Goal: Transaction & Acquisition: Purchase product/service

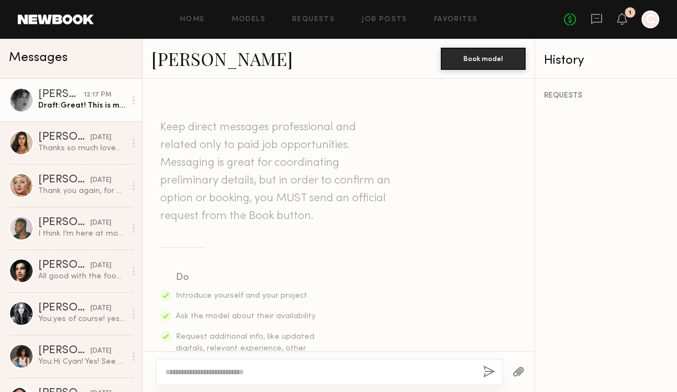
scroll to position [933, 0]
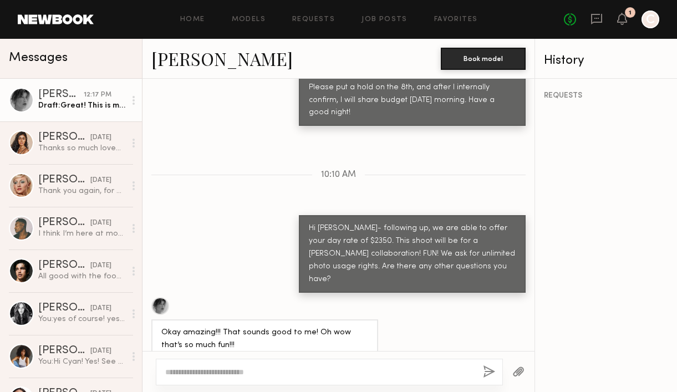
click at [22, 103] on div at bounding box center [21, 100] width 25 height 25
click at [245, 19] on link "Models" at bounding box center [249, 19] width 34 height 7
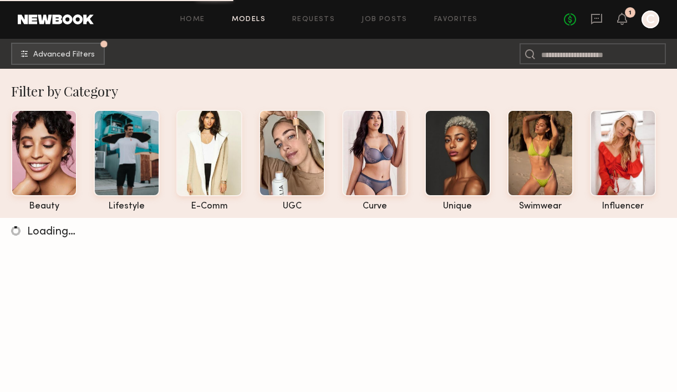
click at [47, 16] on link at bounding box center [56, 19] width 76 height 10
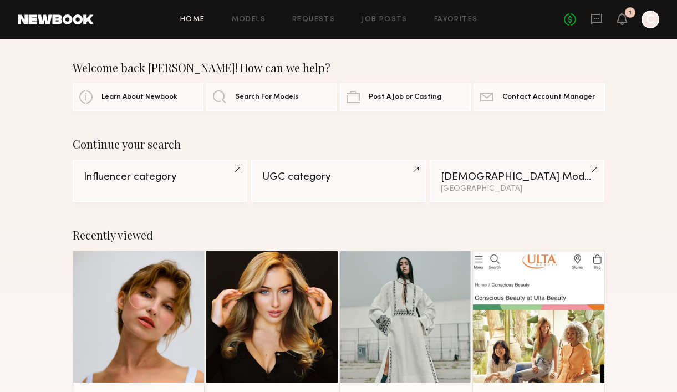
click at [145, 292] on link at bounding box center [139, 316] width 60 height 131
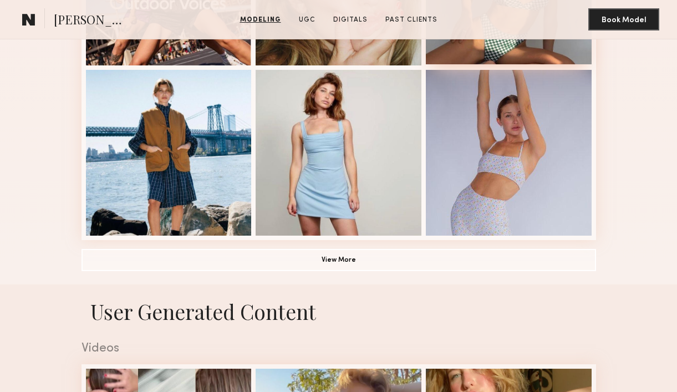
scroll to position [749, 0]
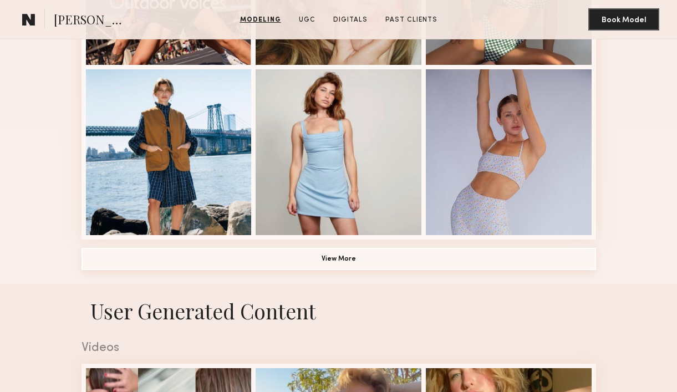
click at [351, 261] on button "View More" at bounding box center [339, 259] width 515 height 22
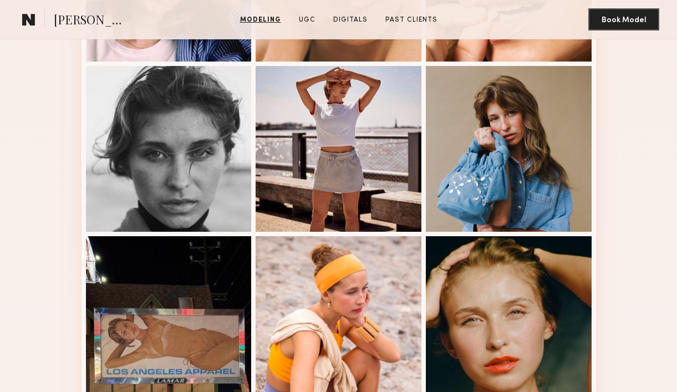
scroll to position [1260, 0]
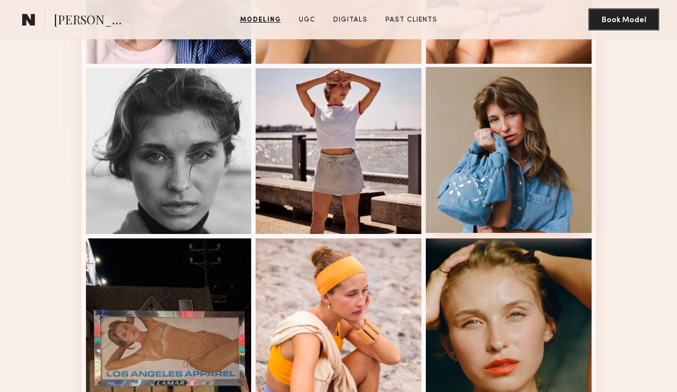
click at [497, 154] on div at bounding box center [509, 150] width 166 height 166
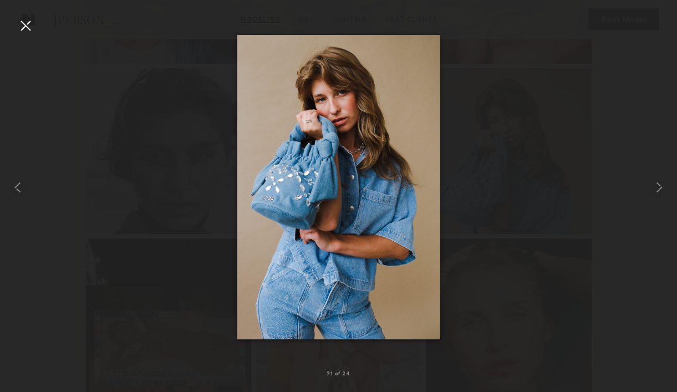
click at [25, 26] on div at bounding box center [26, 26] width 18 height 18
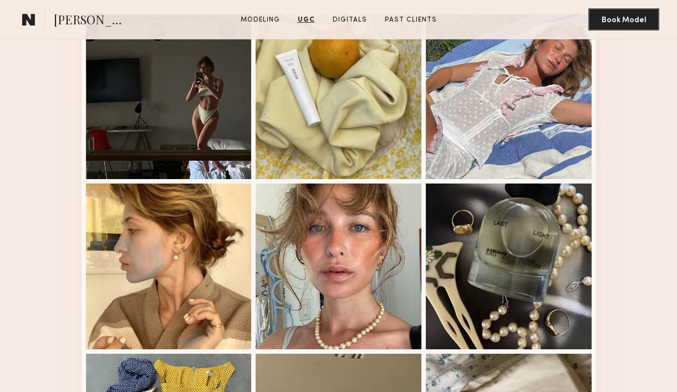
scroll to position [2323, 0]
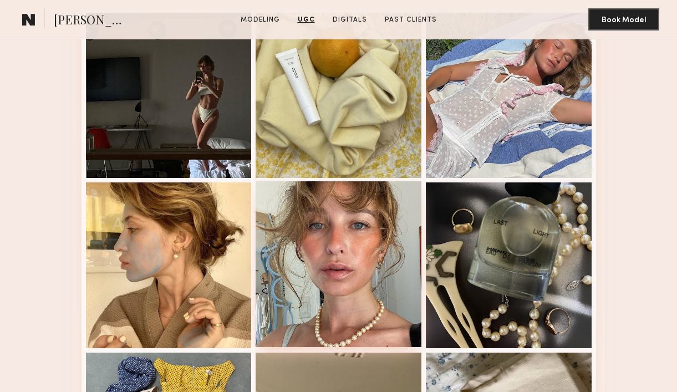
click at [318, 241] on div at bounding box center [339, 264] width 166 height 166
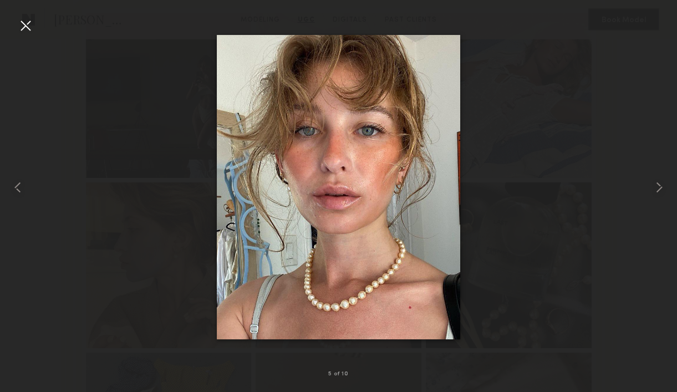
click at [30, 31] on div at bounding box center [26, 26] width 18 height 18
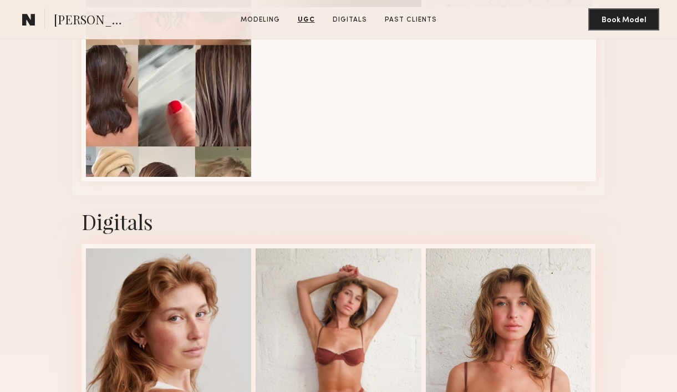
scroll to position [2977, 0]
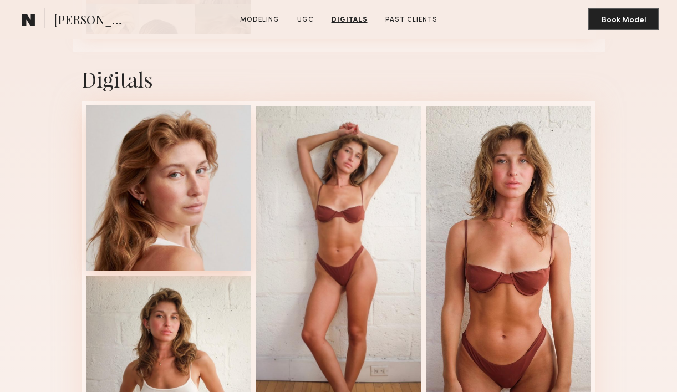
click at [155, 177] on div at bounding box center [169, 188] width 166 height 166
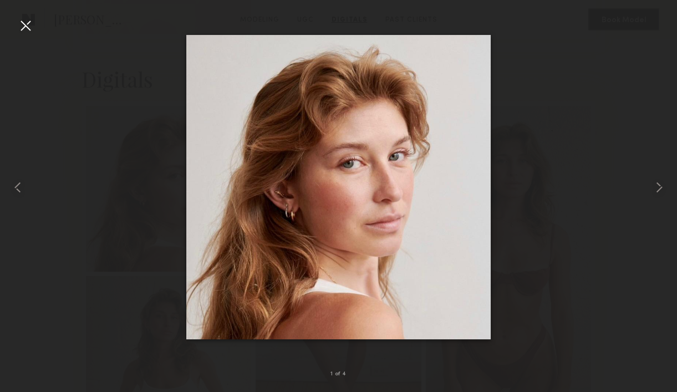
click at [19, 21] on div at bounding box center [26, 26] width 18 height 18
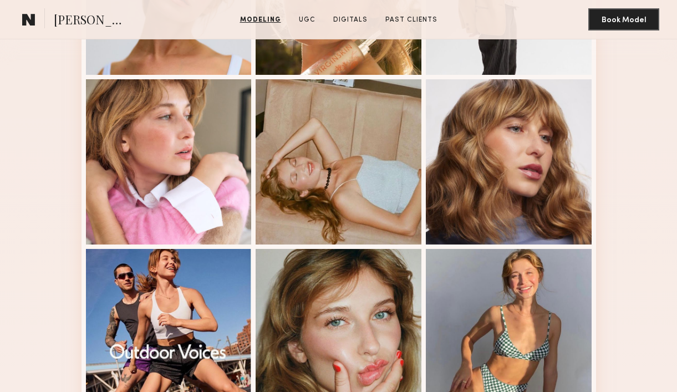
scroll to position [403, 0]
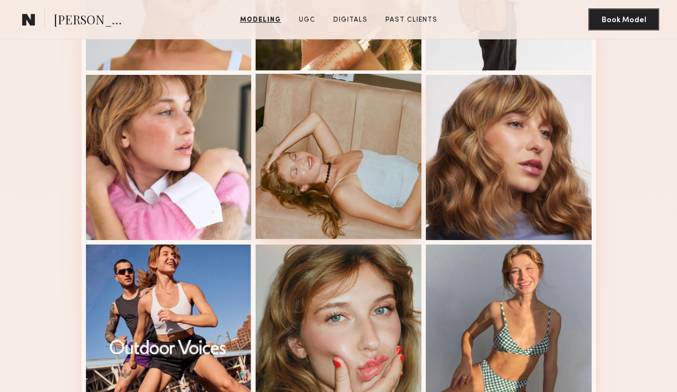
click at [319, 159] on div at bounding box center [339, 157] width 166 height 166
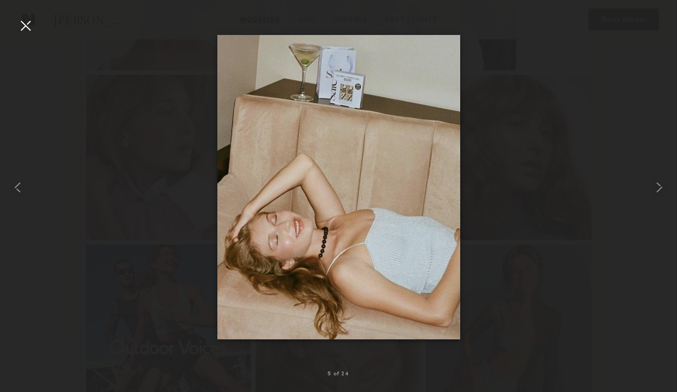
click at [46, 69] on div at bounding box center [338, 187] width 677 height 339
click at [27, 27] on div at bounding box center [26, 26] width 18 height 18
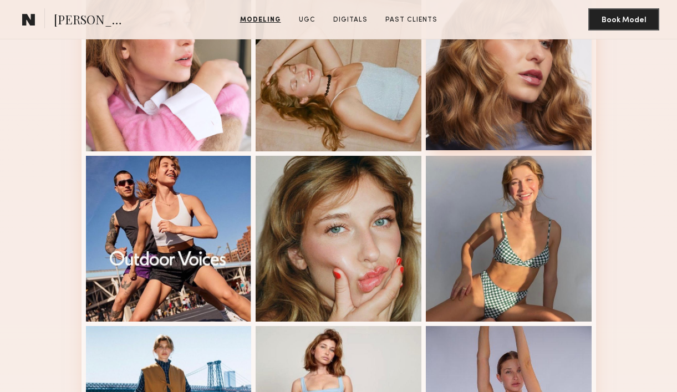
scroll to position [493, 0]
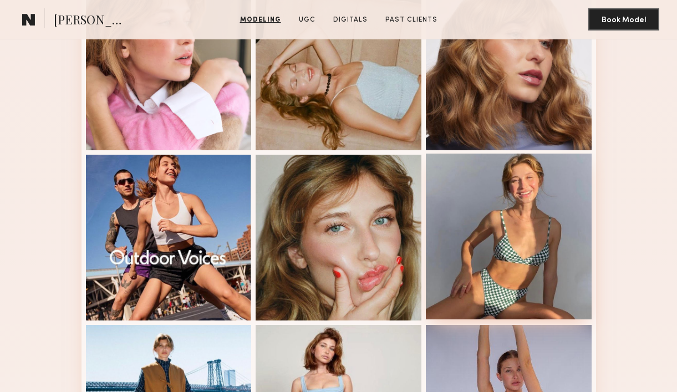
click at [522, 219] on div at bounding box center [509, 237] width 166 height 166
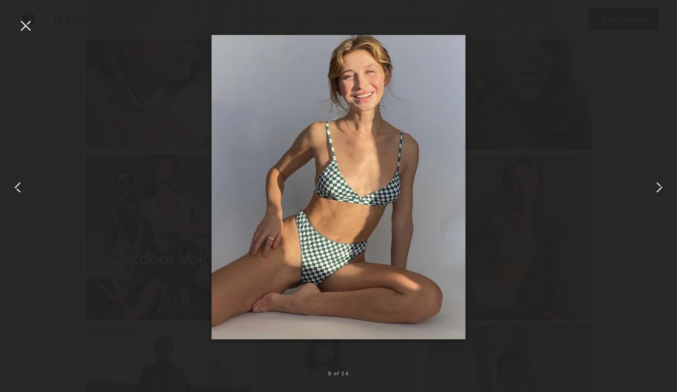
click at [27, 29] on div at bounding box center [26, 26] width 18 height 18
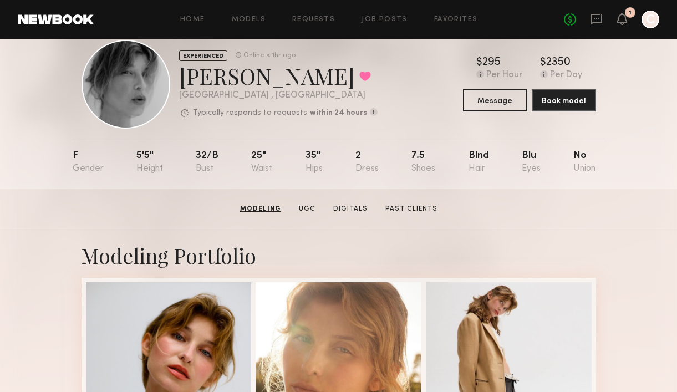
scroll to position [0, 0]
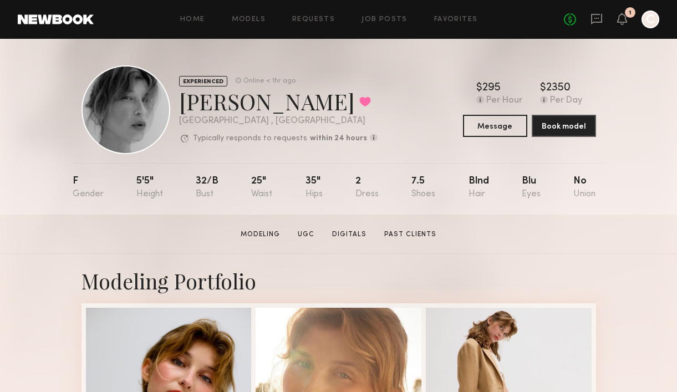
click at [476, 194] on div "Blnd" at bounding box center [479, 187] width 21 height 23
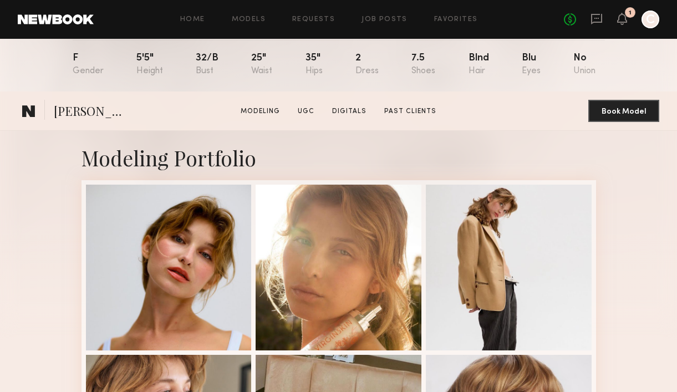
scroll to position [319, 0]
